Goal: Transaction & Acquisition: Purchase product/service

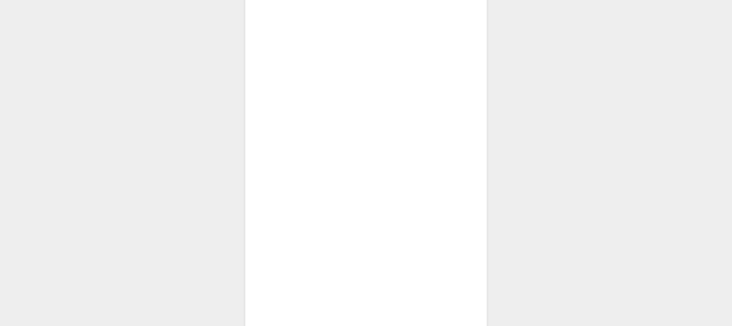
scroll to position [372, 0]
drag, startPoint x: 737, startPoint y: 160, endPoint x: 687, endPoint y: 53, distance: 117.4
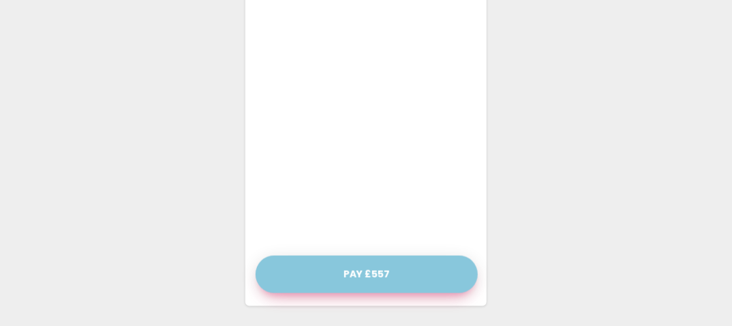
click at [391, 279] on button "Pay £557" at bounding box center [367, 275] width 222 height 38
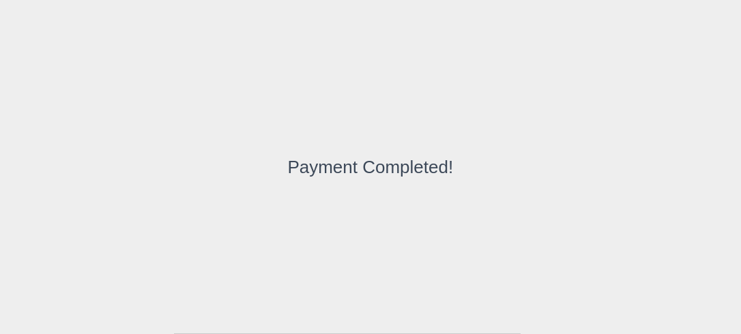
click at [391, 279] on div "Payment Completed!" at bounding box center [370, 167] width 741 height 334
